Goal: Navigation & Orientation: Find specific page/section

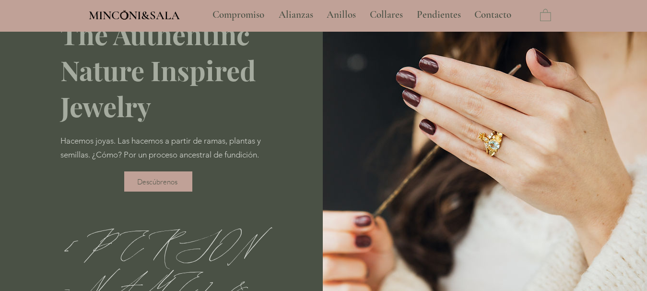
scroll to position [96, 0]
type input "**********"
select select "**********"
click at [449, 13] on p "Pendientes" at bounding box center [439, 15] width 54 height 24
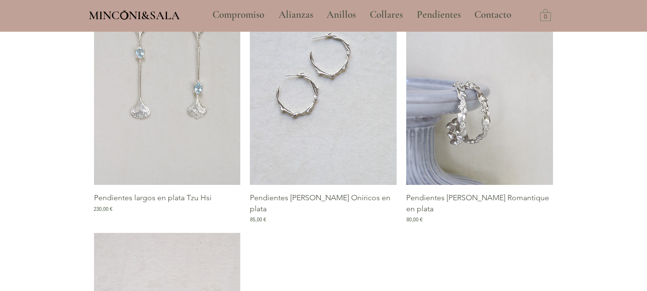
scroll to position [1247, 0]
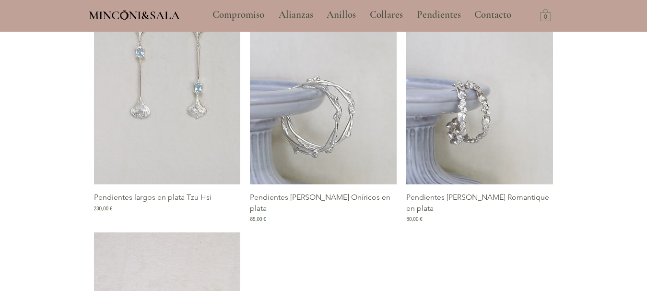
click at [327, 126] on img "Galería de Pendientes de aro Oníricos en plata" at bounding box center [323, 74] width 147 height 220
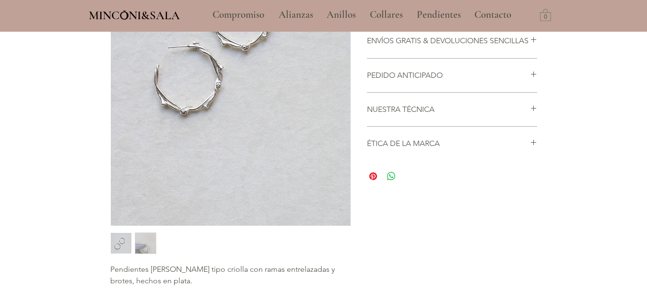
scroll to position [240, 0]
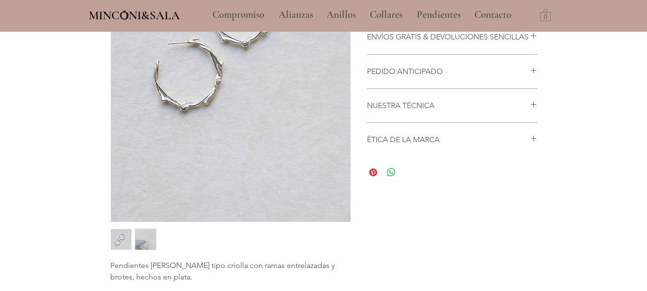
click at [146, 241] on img "2 / 2" at bounding box center [145, 239] width 21 height 21
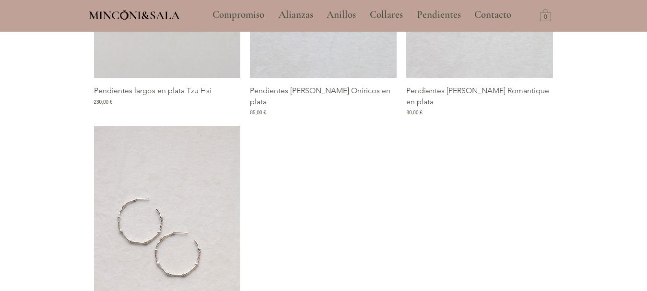
scroll to position [1301, 0]
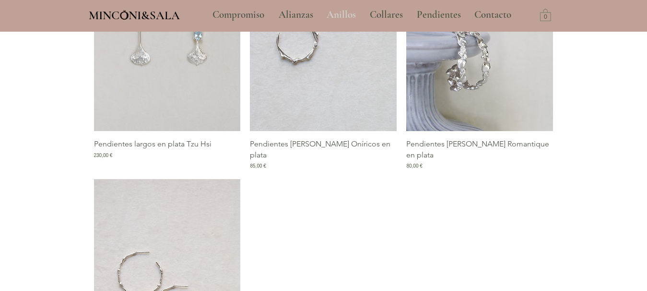
drag, startPoint x: 549, startPoint y: 191, endPoint x: 343, endPoint y: 19, distance: 268.4
click at [343, 19] on p "Anillos" at bounding box center [341, 15] width 39 height 24
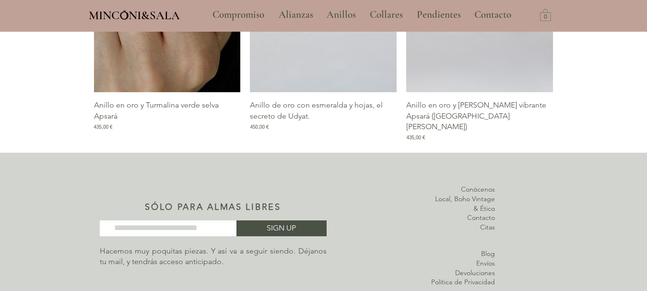
scroll to position [1343, 0]
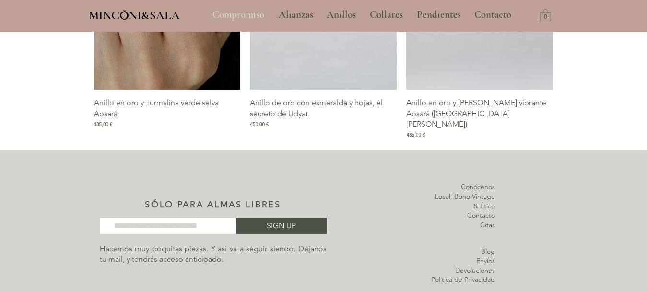
click at [247, 17] on p "Compromiso" at bounding box center [238, 15] width 61 height 24
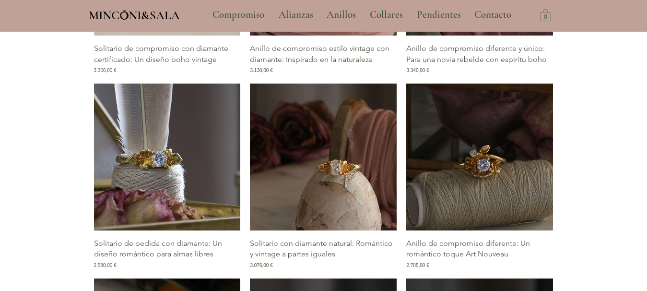
scroll to position [1247, 0]
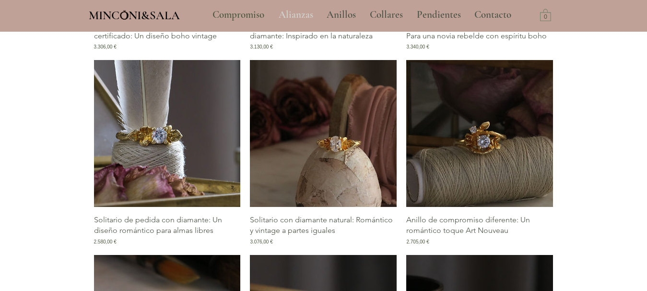
click at [289, 12] on p "Alianzas" at bounding box center [296, 15] width 44 height 24
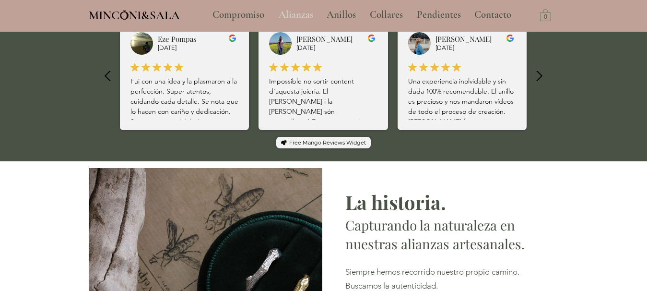
type input "**********"
select select "**********"
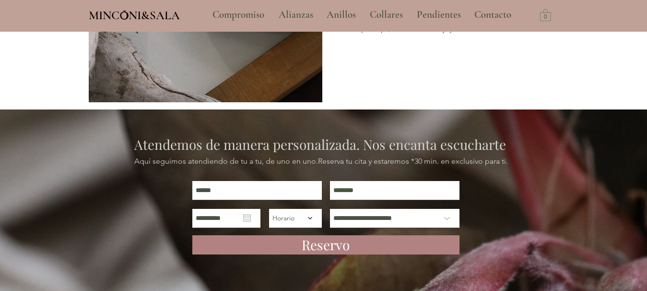
scroll to position [1679, 0]
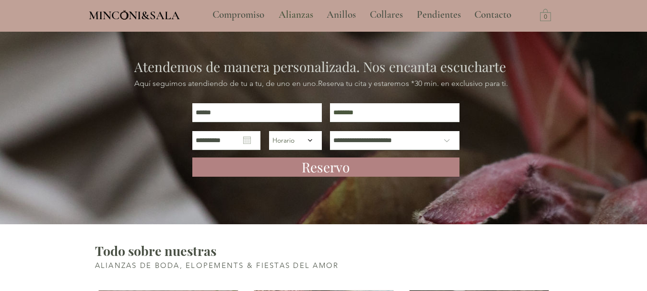
click at [157, 17] on span "MINCONI&SALA" at bounding box center [134, 15] width 91 height 14
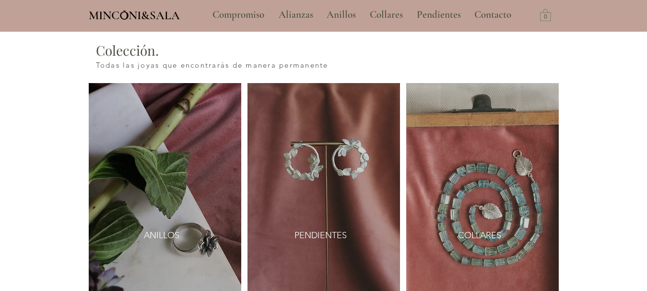
scroll to position [1295, 0]
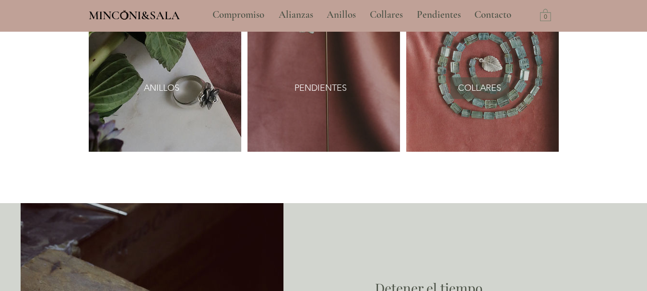
click at [466, 82] on span "COLLARES" at bounding box center [479, 88] width 43 height 12
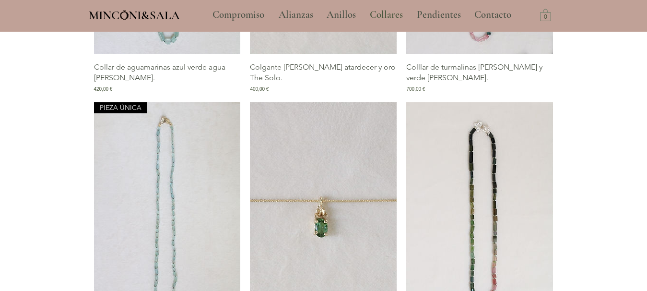
scroll to position [1199, 0]
